Goal: Task Accomplishment & Management: Use online tool/utility

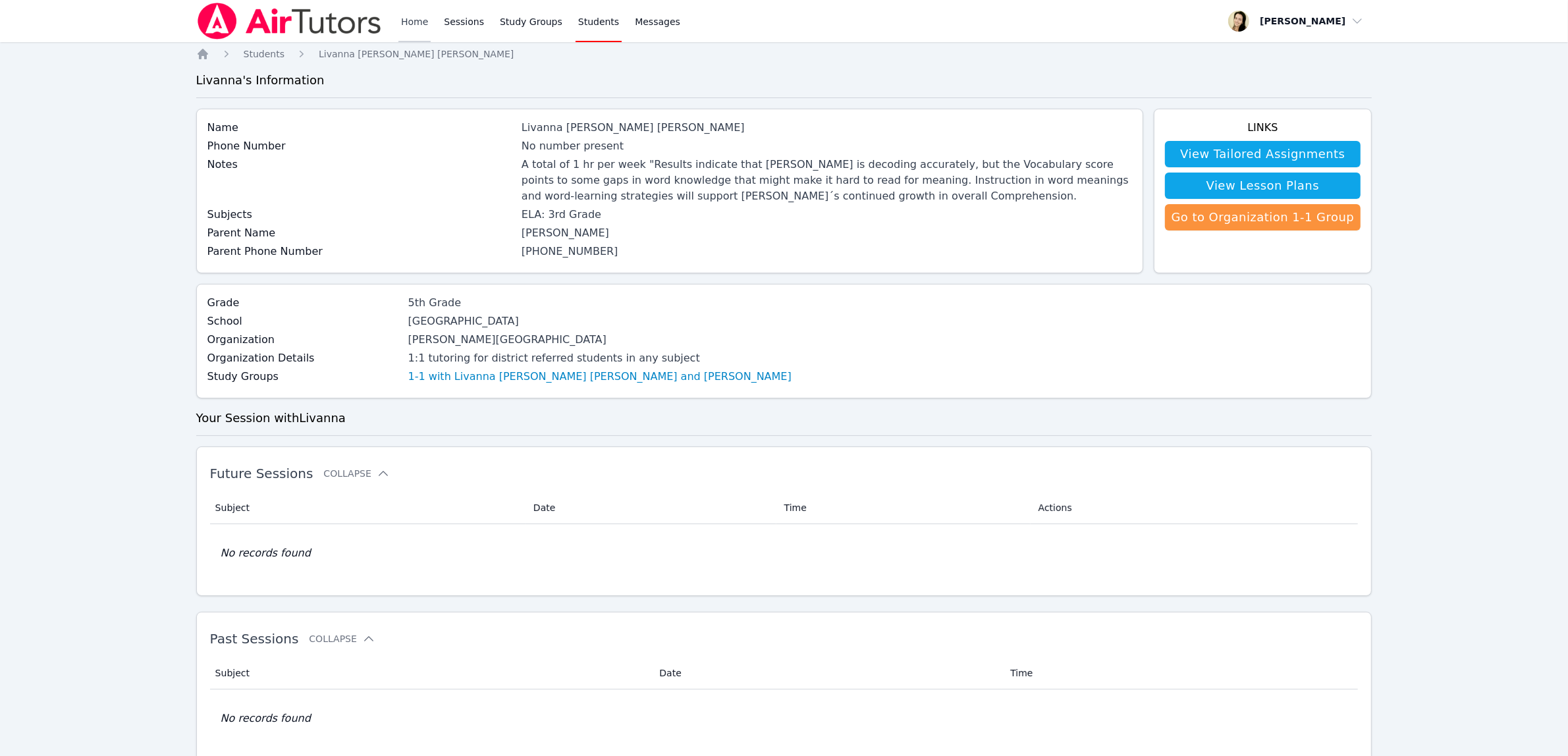
click at [415, 24] on link "Home" at bounding box center [414, 20] width 32 height 42
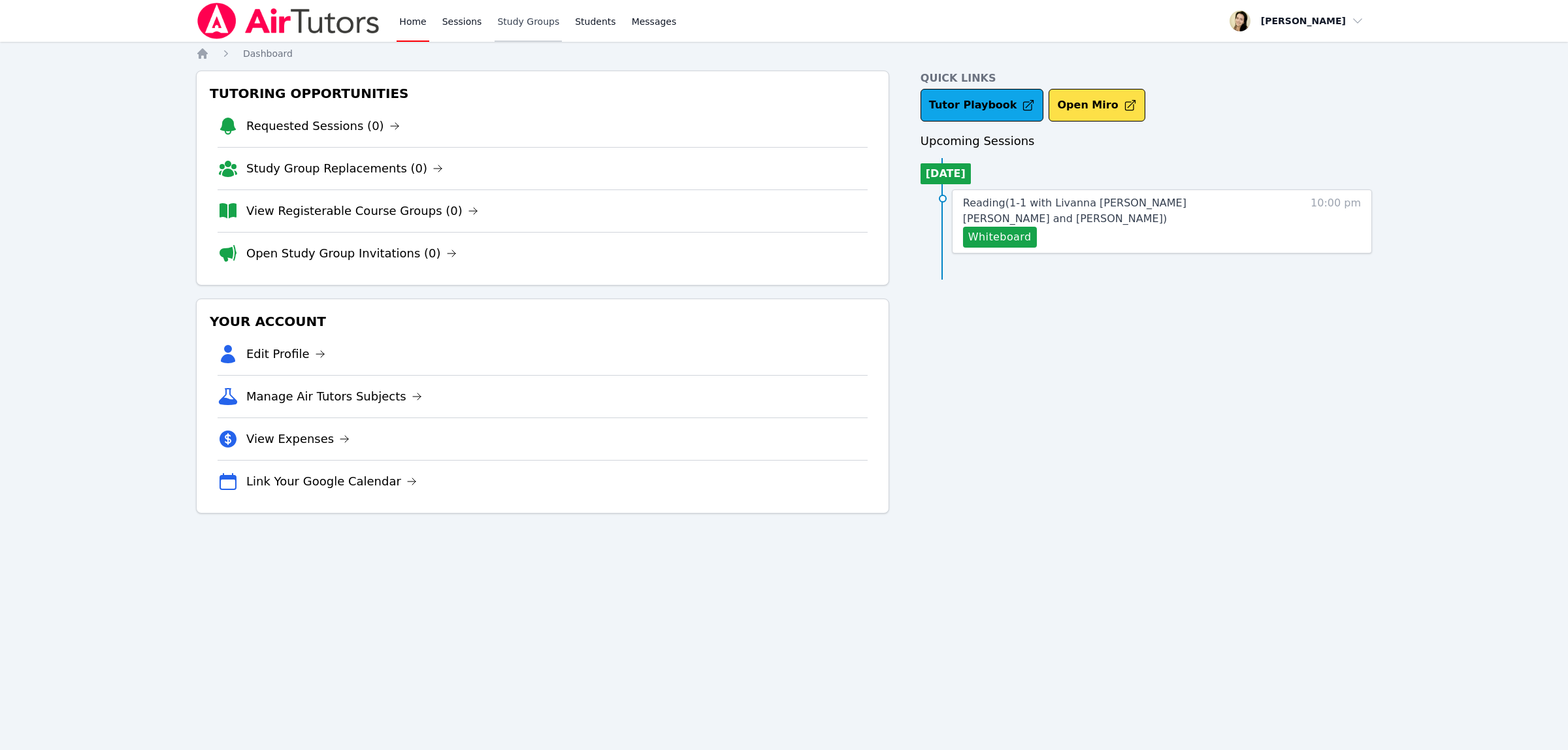
click at [513, 28] on link "Study Groups" at bounding box center [528, 20] width 67 height 41
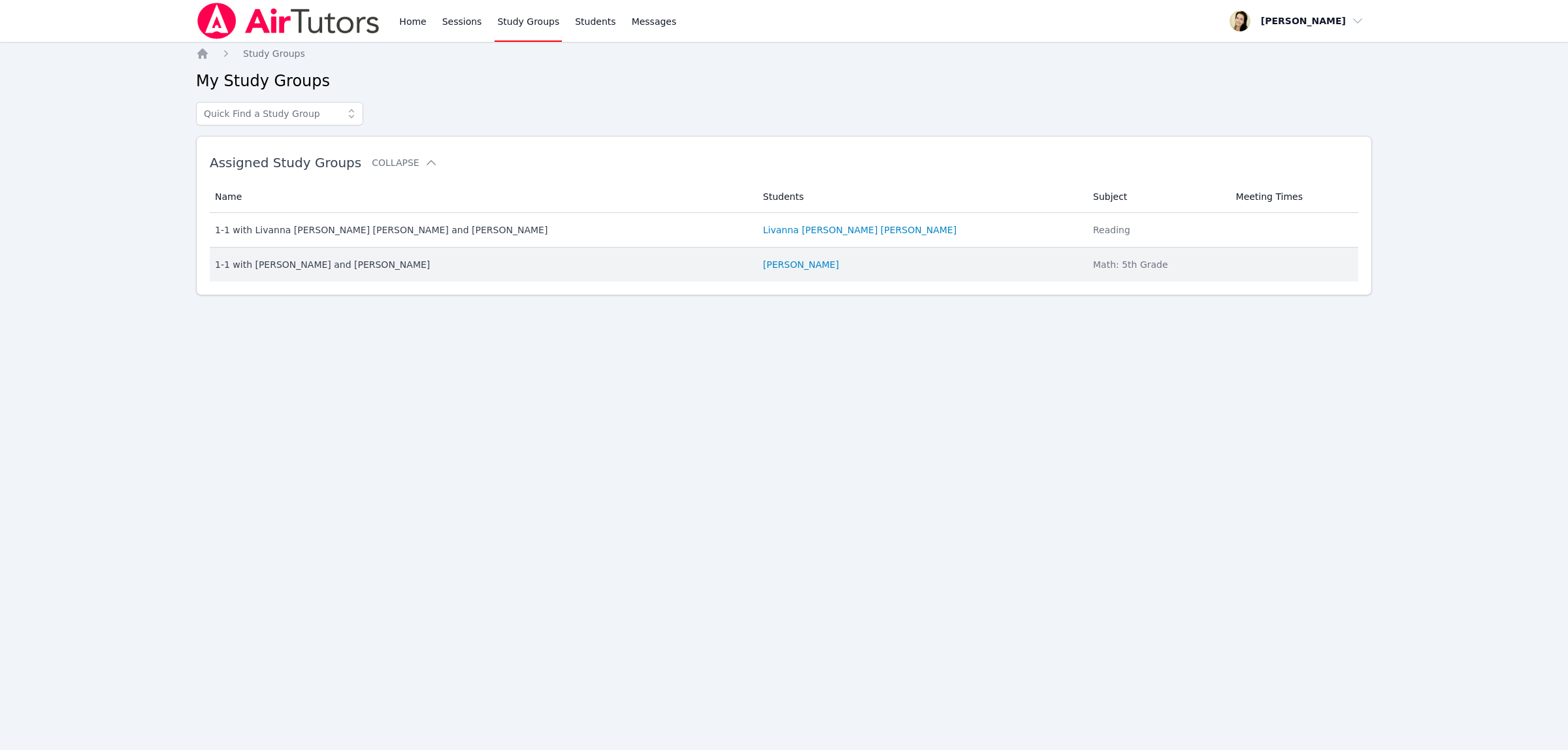
click at [298, 265] on div "1-1 with [PERSON_NAME] and [PERSON_NAME]" at bounding box center [481, 264] width 532 height 13
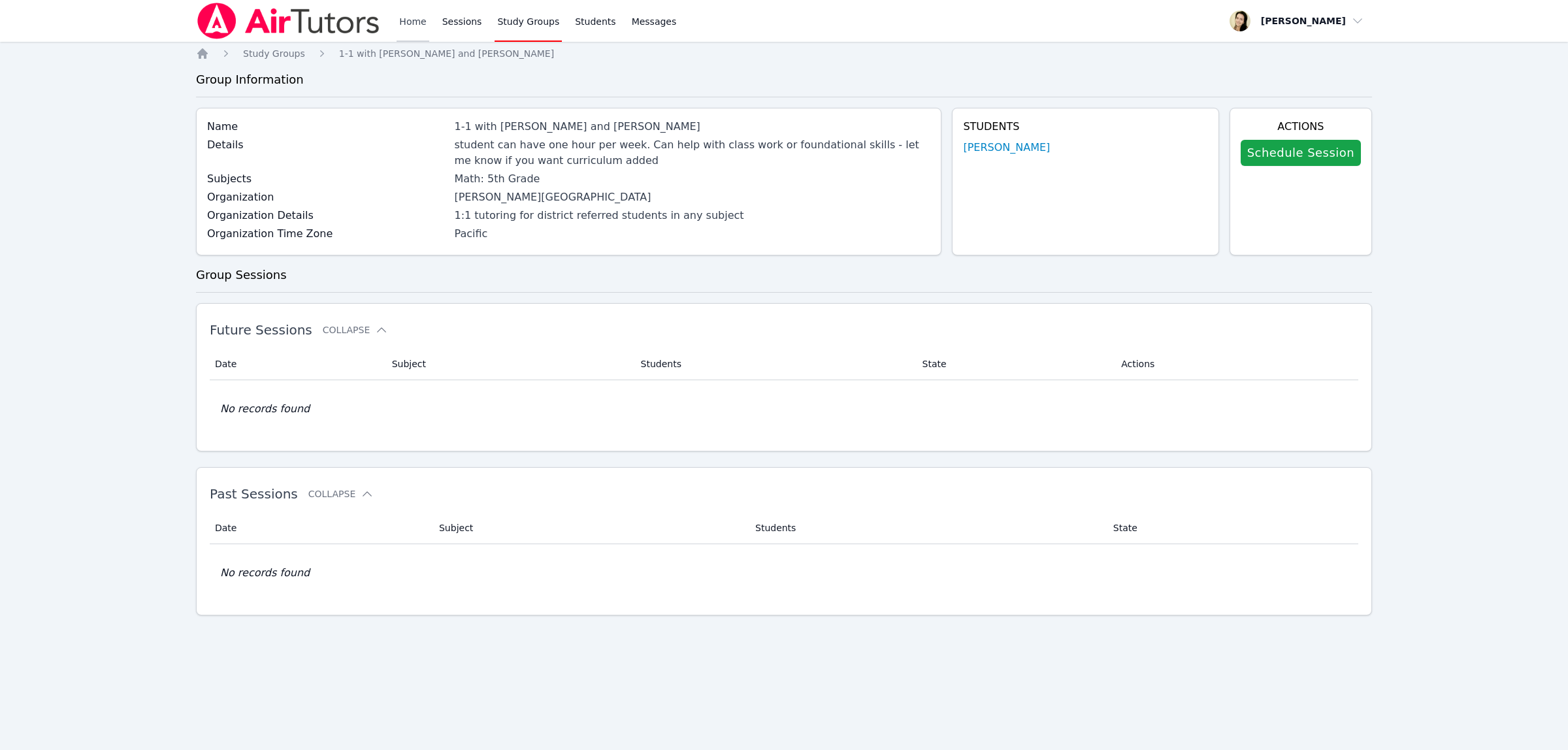
click at [410, 20] on link "Home" at bounding box center [412, 20] width 32 height 41
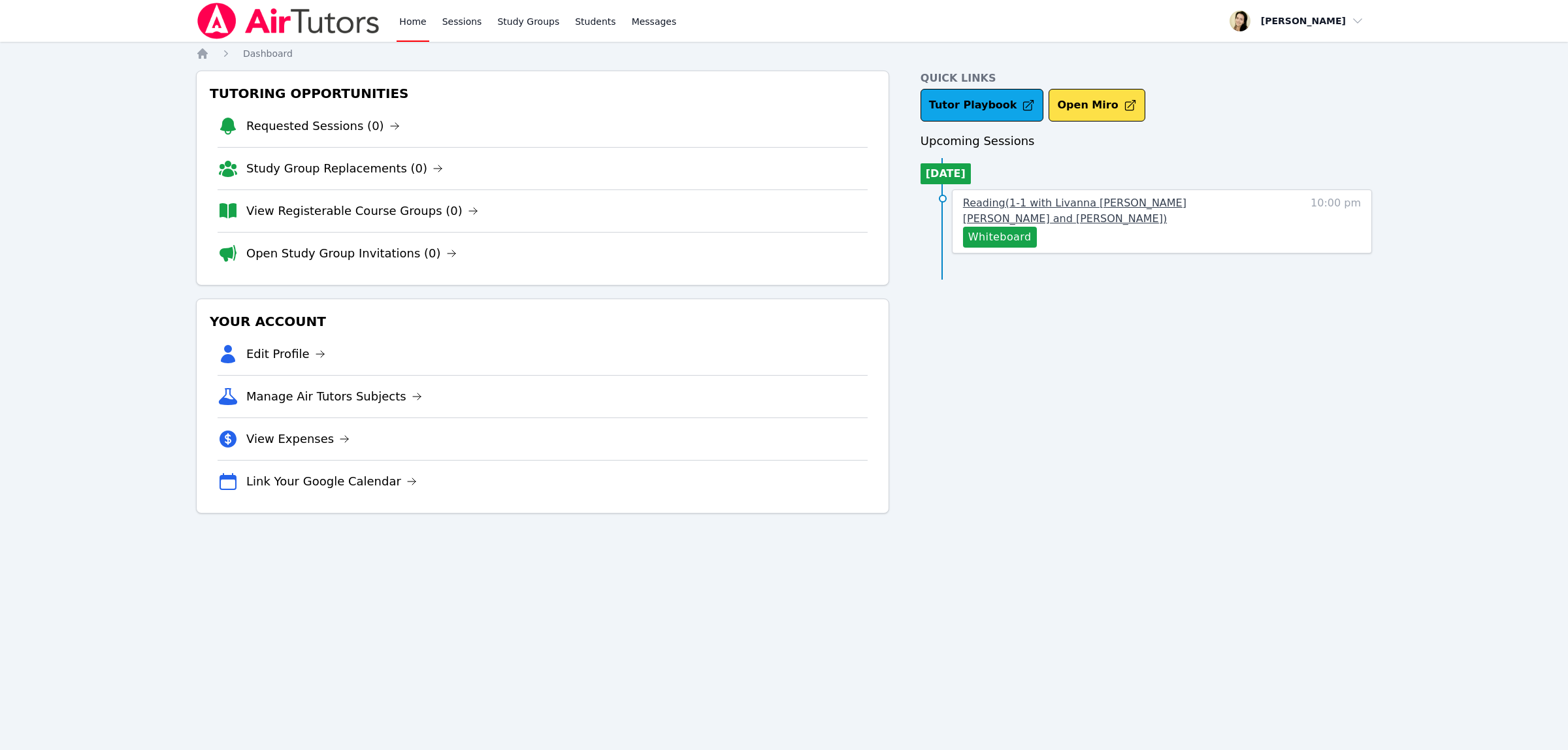
click at [1187, 200] on span "Reading ( 1-1 with Livanna [PERSON_NAME] [PERSON_NAME] and [PERSON_NAME] )" at bounding box center [1074, 210] width 224 height 28
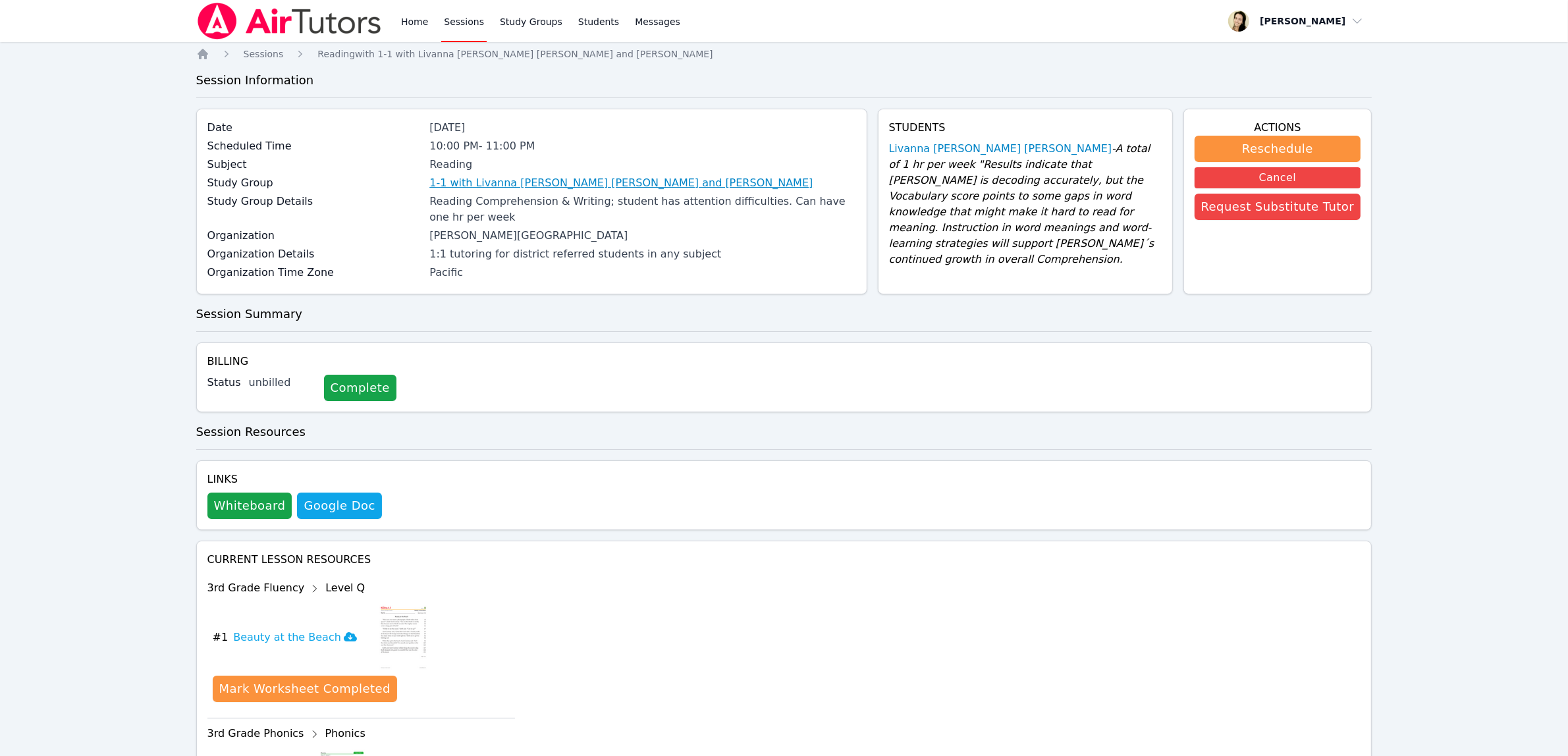
click at [543, 186] on link "1-1 with Livanna [PERSON_NAME] [PERSON_NAME] and [PERSON_NAME]" at bounding box center [620, 183] width 383 height 16
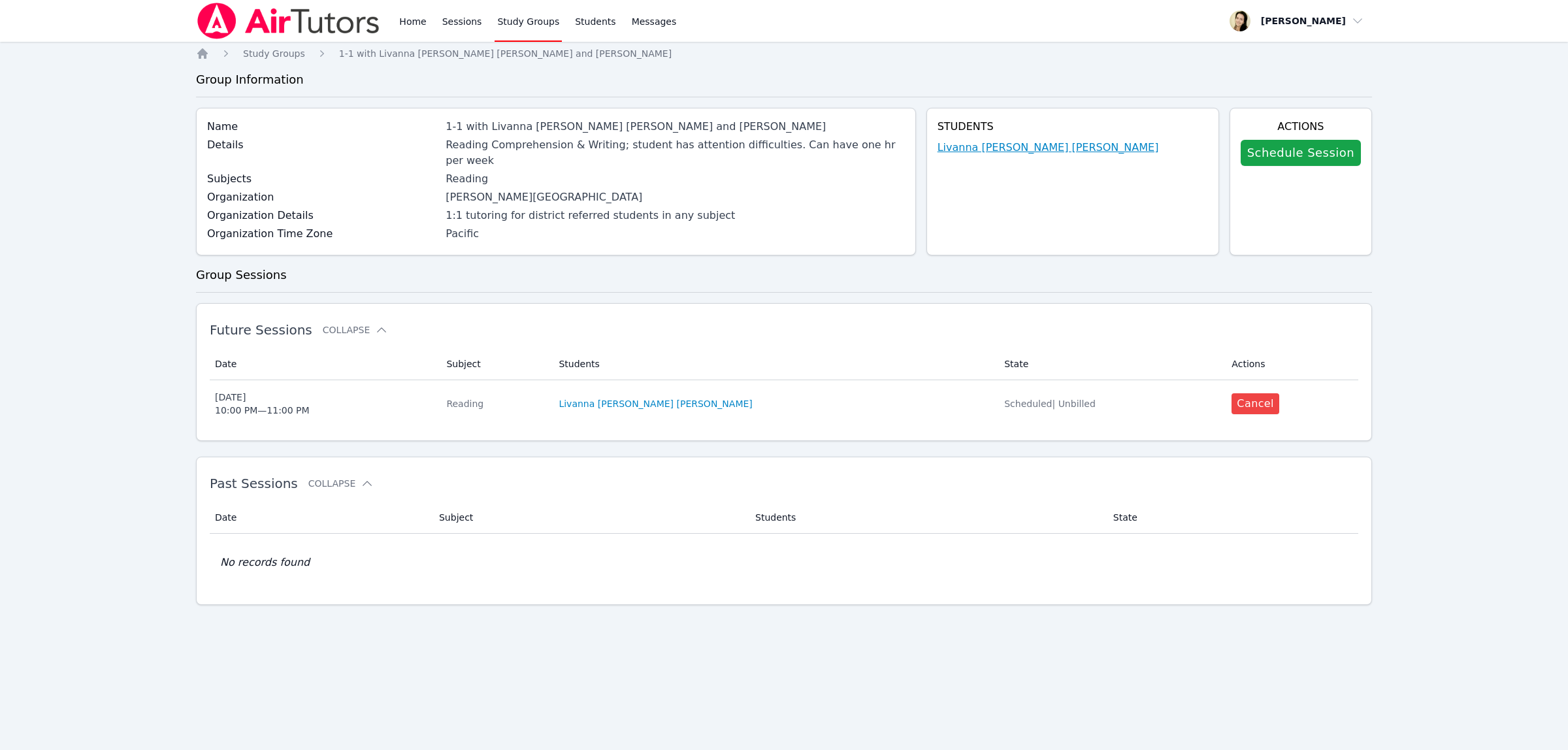
click at [996, 148] on link "Livanna [PERSON_NAME] [PERSON_NAME]" at bounding box center [1048, 147] width 221 height 16
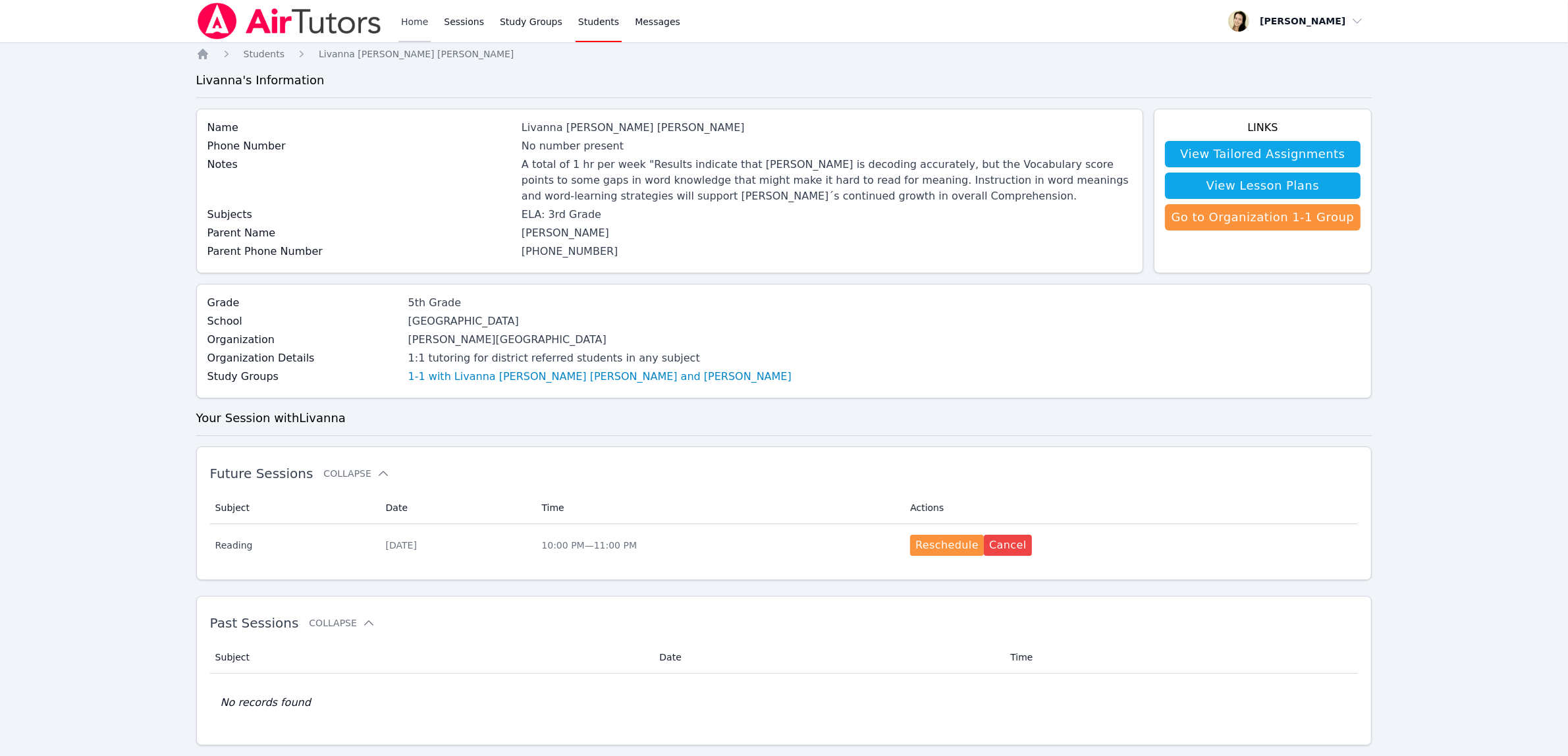
click at [421, 26] on link "Home" at bounding box center [414, 20] width 32 height 42
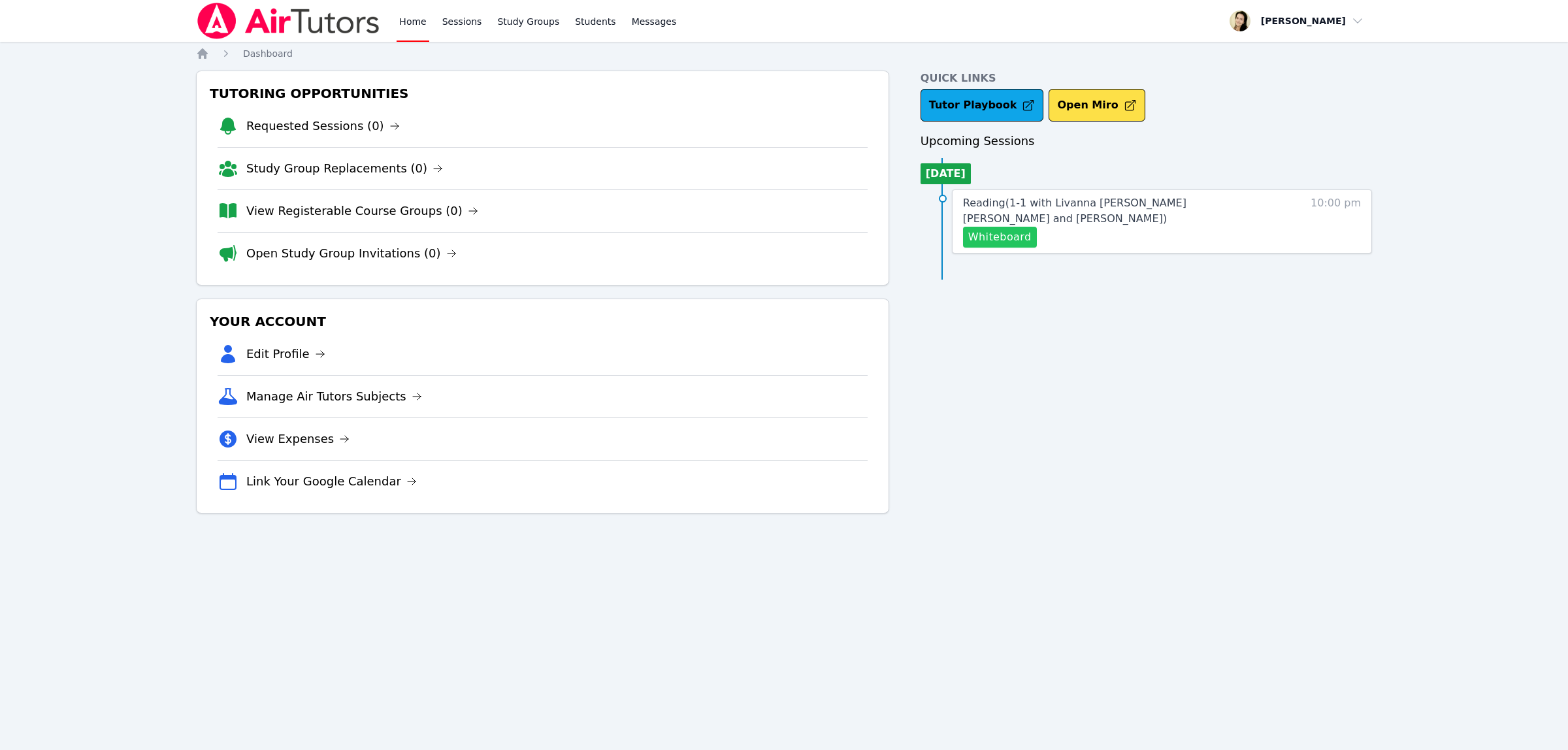
click at [1005, 228] on button "Whiteboard" at bounding box center [1000, 237] width 74 height 21
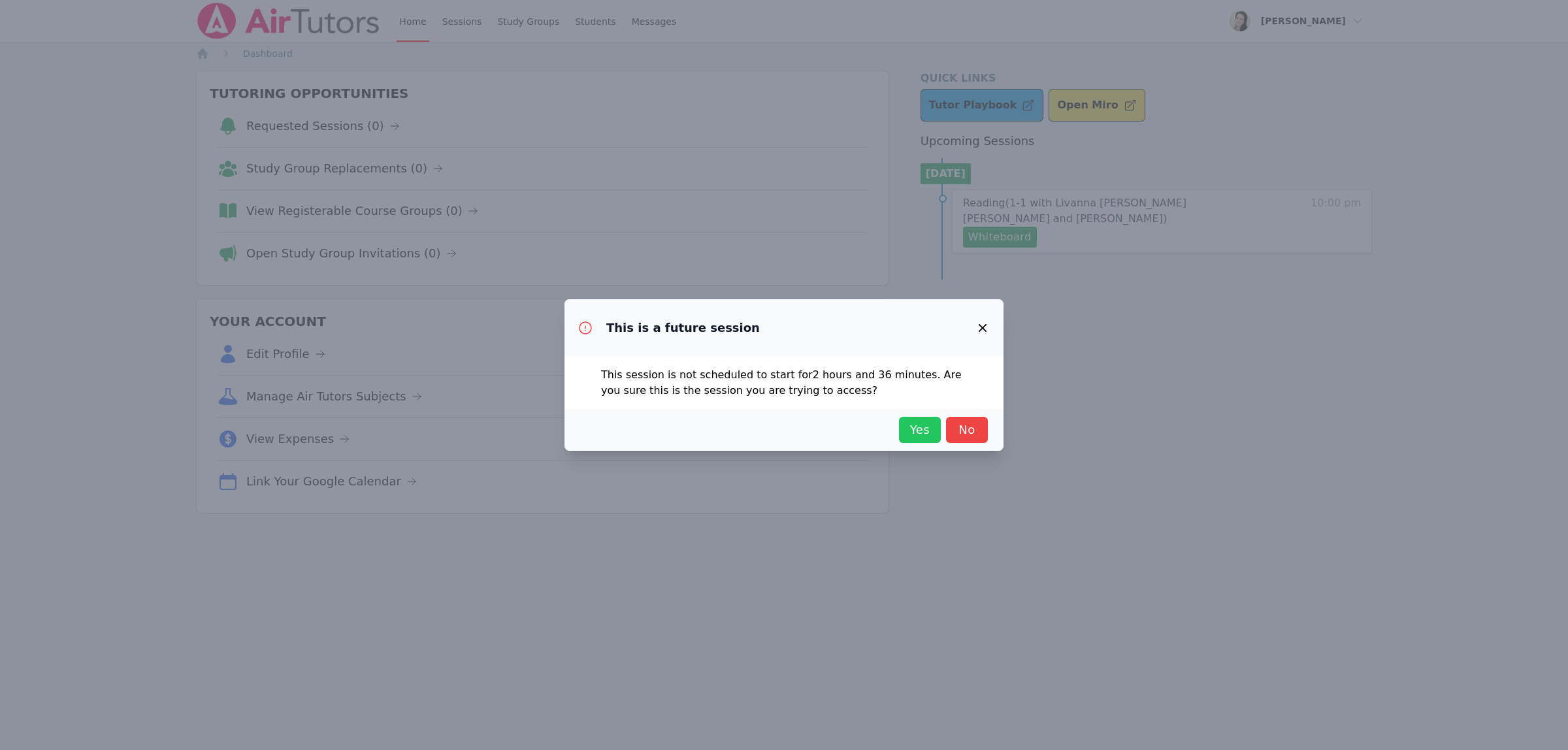
click at [922, 419] on button "Yes" at bounding box center [919, 429] width 41 height 26
